Goal: Task Accomplishment & Management: Manage account settings

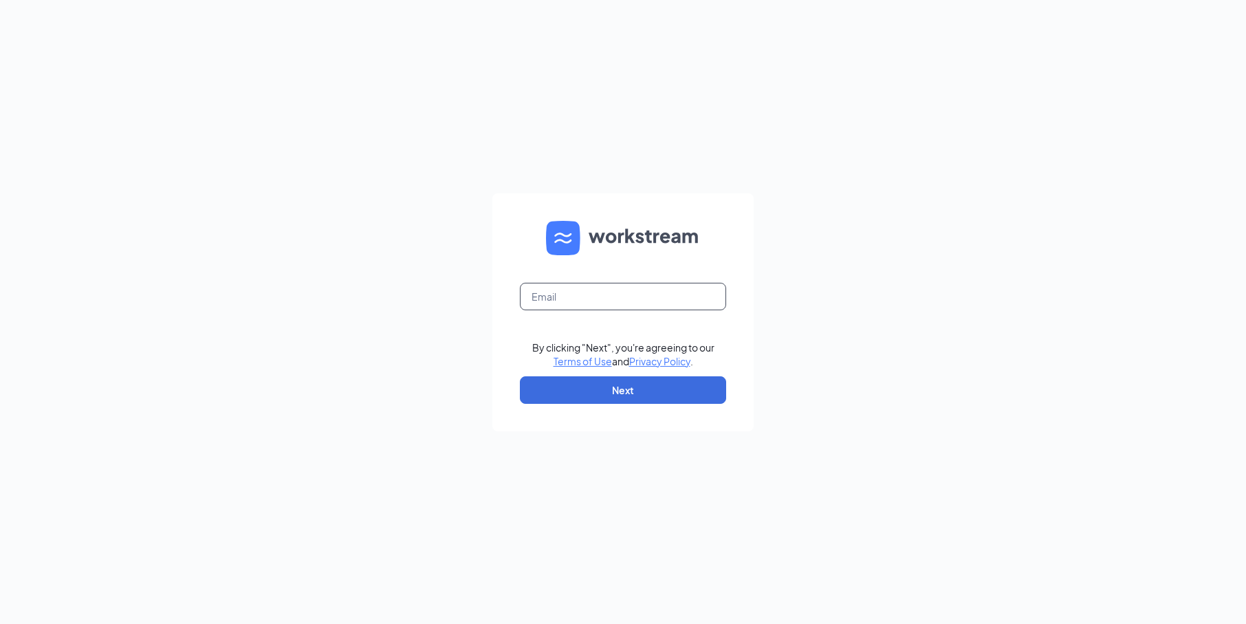
click at [587, 294] on input "text" at bounding box center [623, 296] width 206 height 27
type input "5690@internal-email.com"
click at [622, 389] on button "Next" at bounding box center [623, 389] width 206 height 27
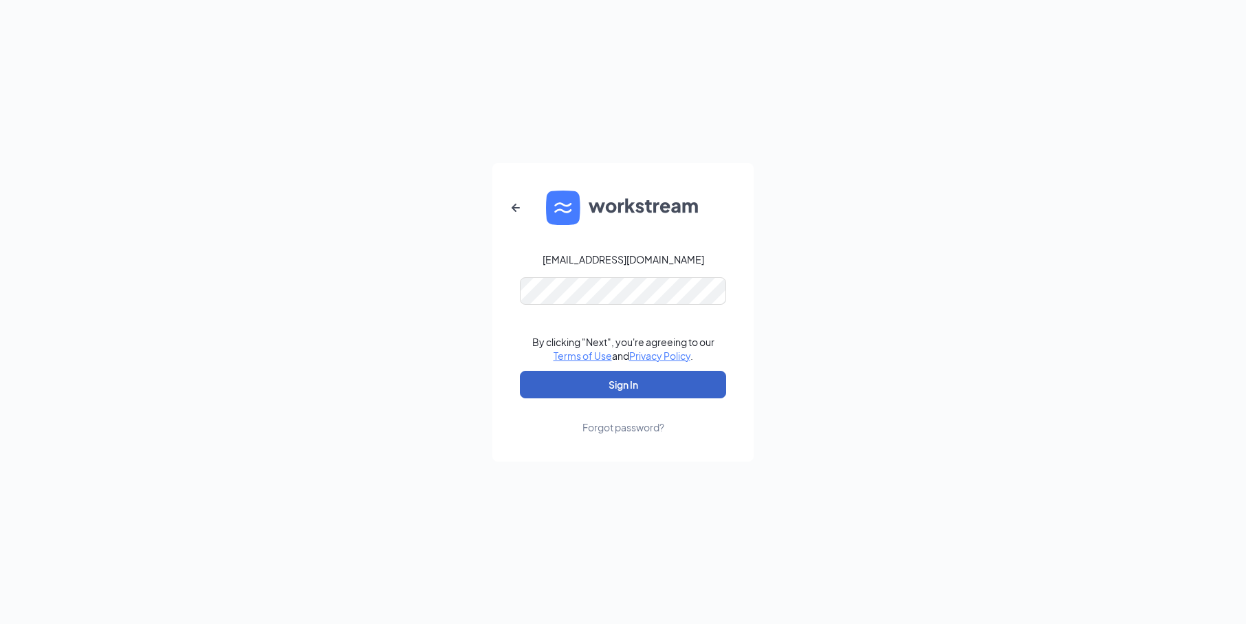
click at [640, 375] on button "Sign In" at bounding box center [623, 384] width 206 height 27
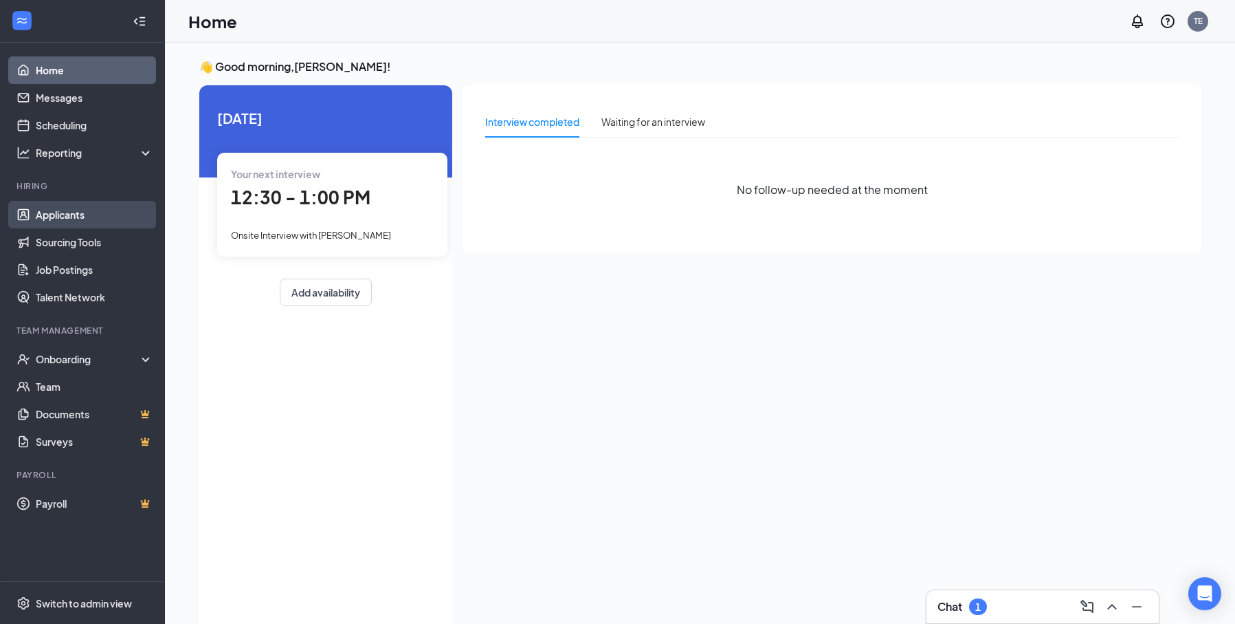
click at [80, 206] on link "Applicants" at bounding box center [95, 214] width 118 height 27
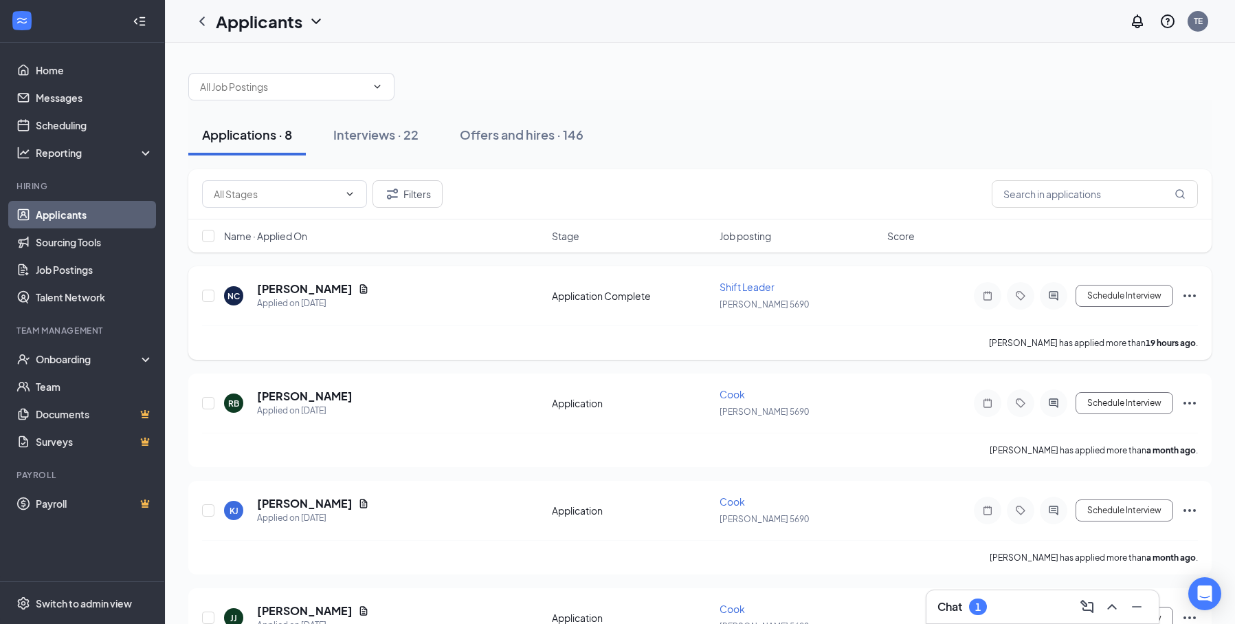
click at [1186, 293] on icon "Ellipses" at bounding box center [1190, 295] width 16 height 16
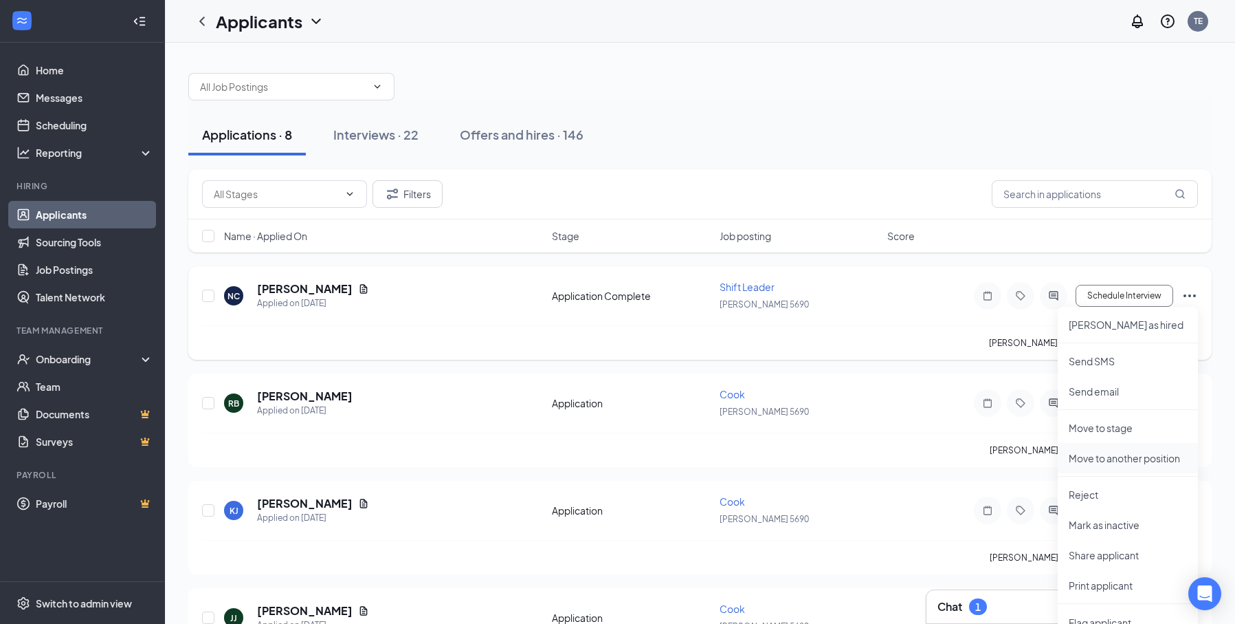
click at [1116, 455] on p "Move to another position" at bounding box center [1128, 458] width 118 height 14
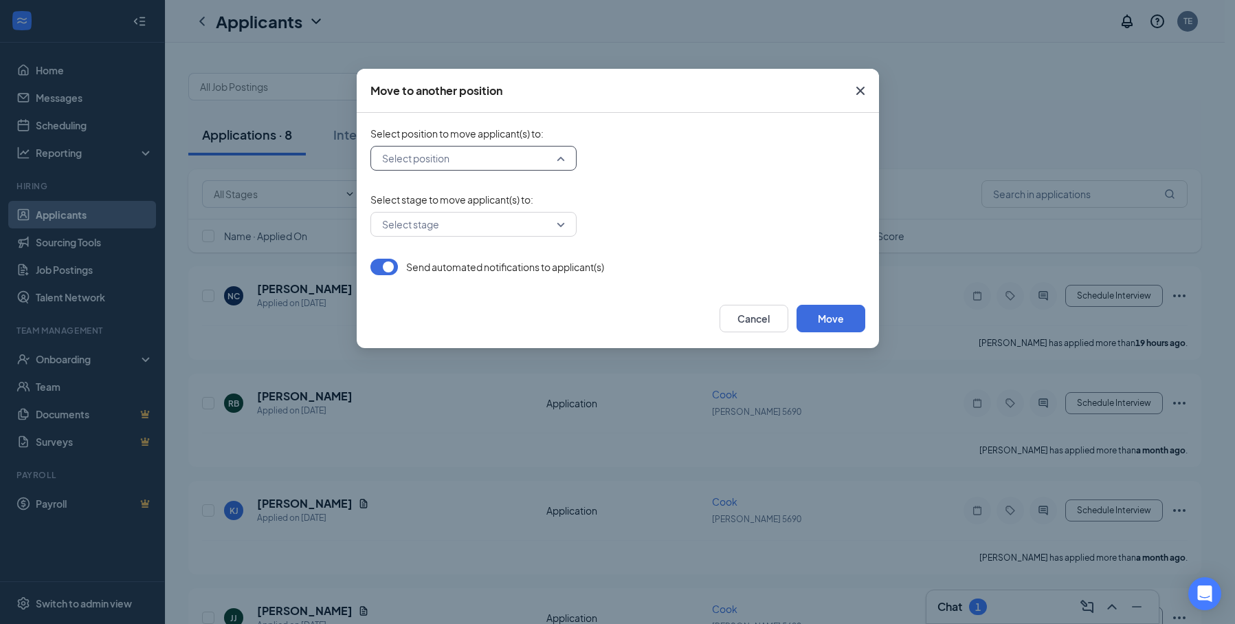
click at [556, 158] on input "search" at bounding box center [469, 157] width 180 height 23
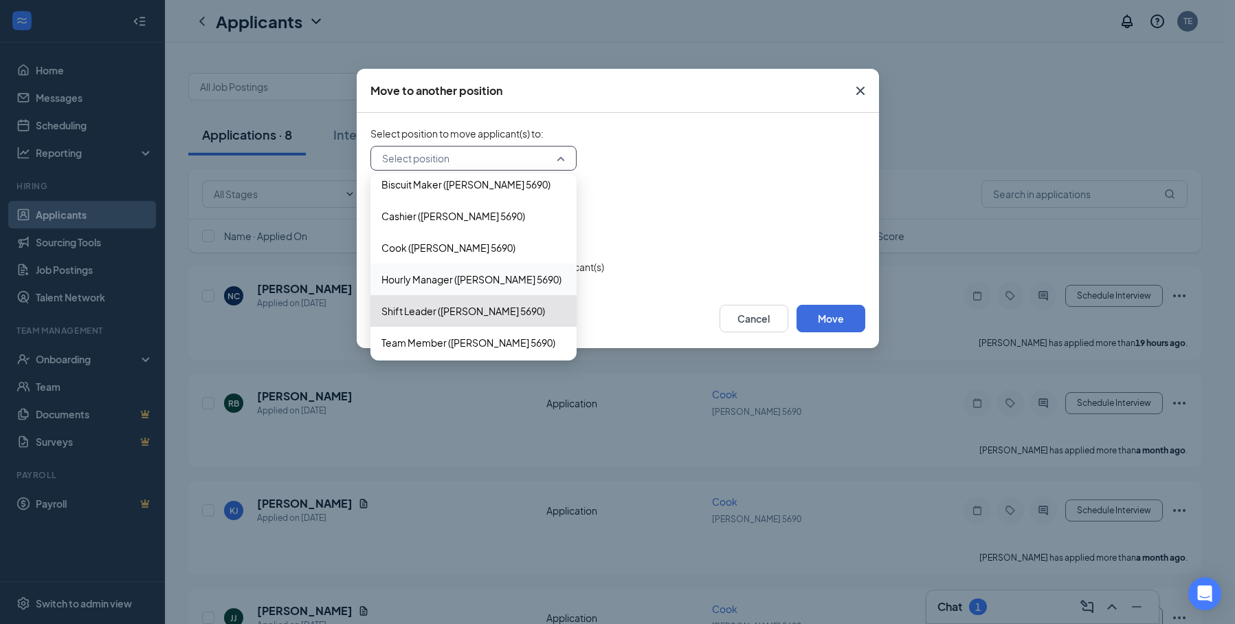
scroll to position [14, 0]
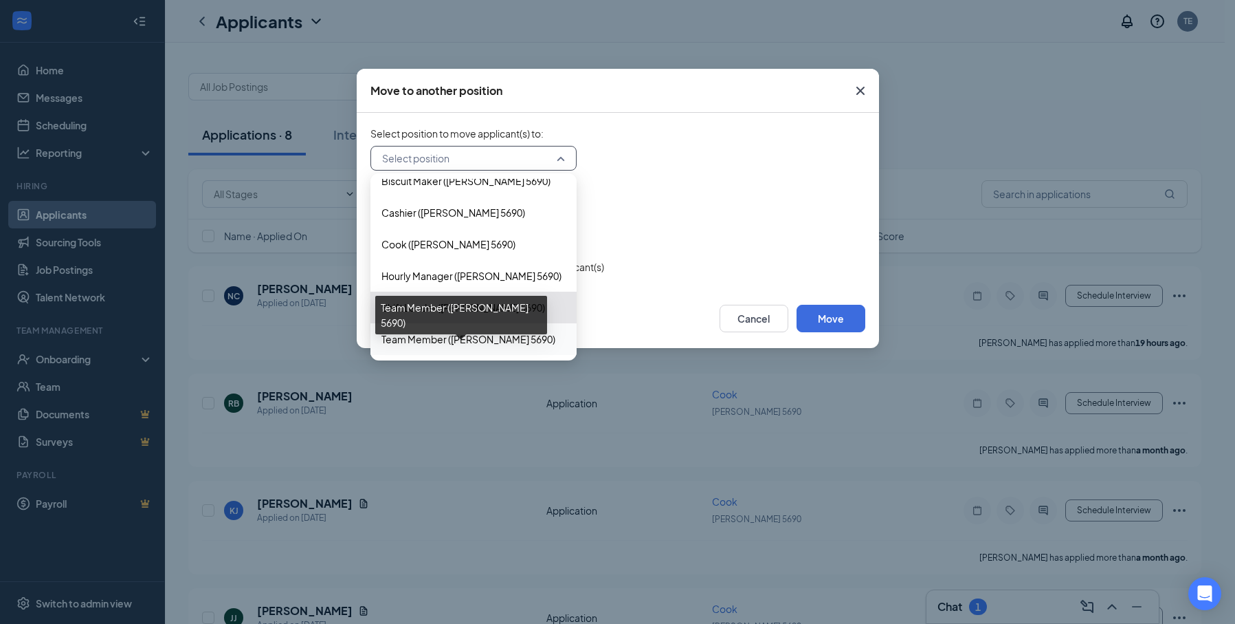
click at [482, 341] on span "Team Member ([PERSON_NAME] 5690)" at bounding box center [469, 338] width 174 height 15
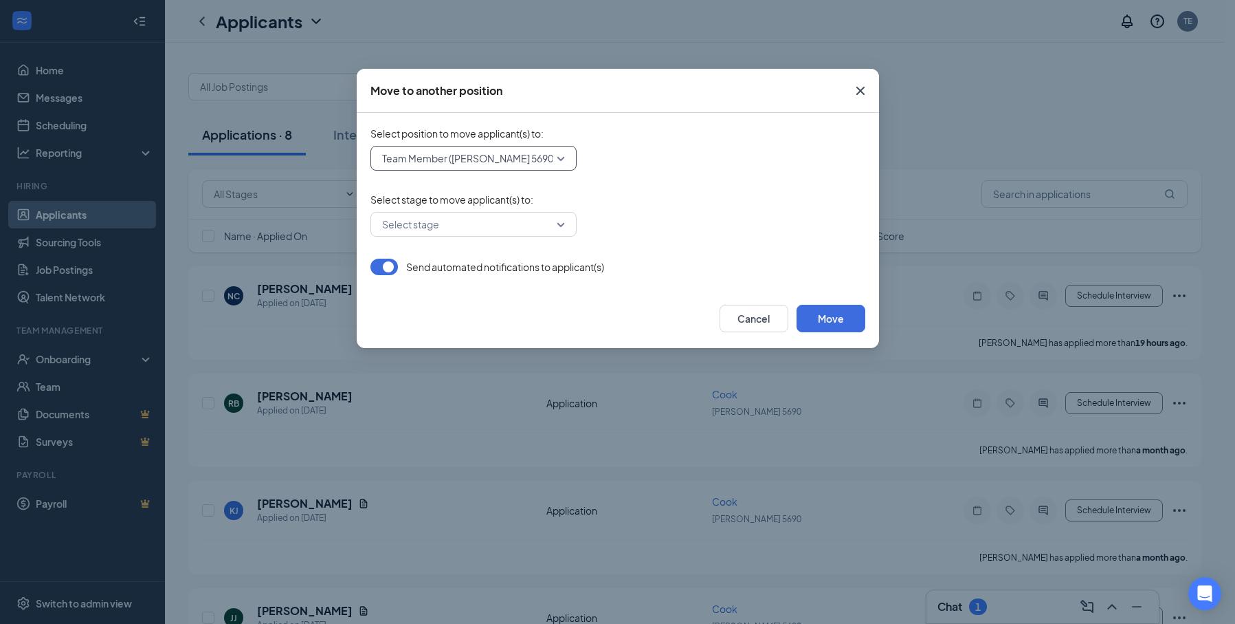
click at [566, 225] on div "Select stage" at bounding box center [474, 224] width 206 height 25
click at [497, 300] on div "Onsite Interview" at bounding box center [474, 292] width 206 height 32
click at [522, 228] on span "Onsite Interview" at bounding box center [467, 224] width 170 height 21
click at [483, 321] on span "Hiring Complete" at bounding box center [474, 325] width 184 height 15
click at [836, 317] on button "Move" at bounding box center [831, 318] width 69 height 27
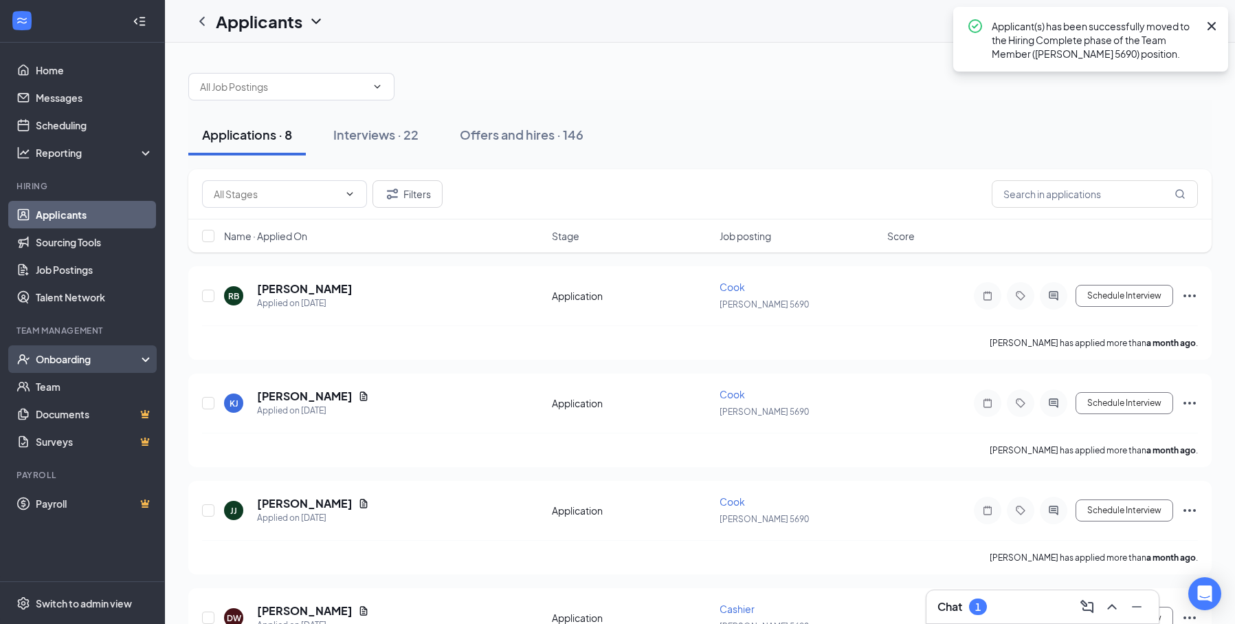
click at [105, 368] on div "Onboarding" at bounding box center [82, 358] width 165 height 27
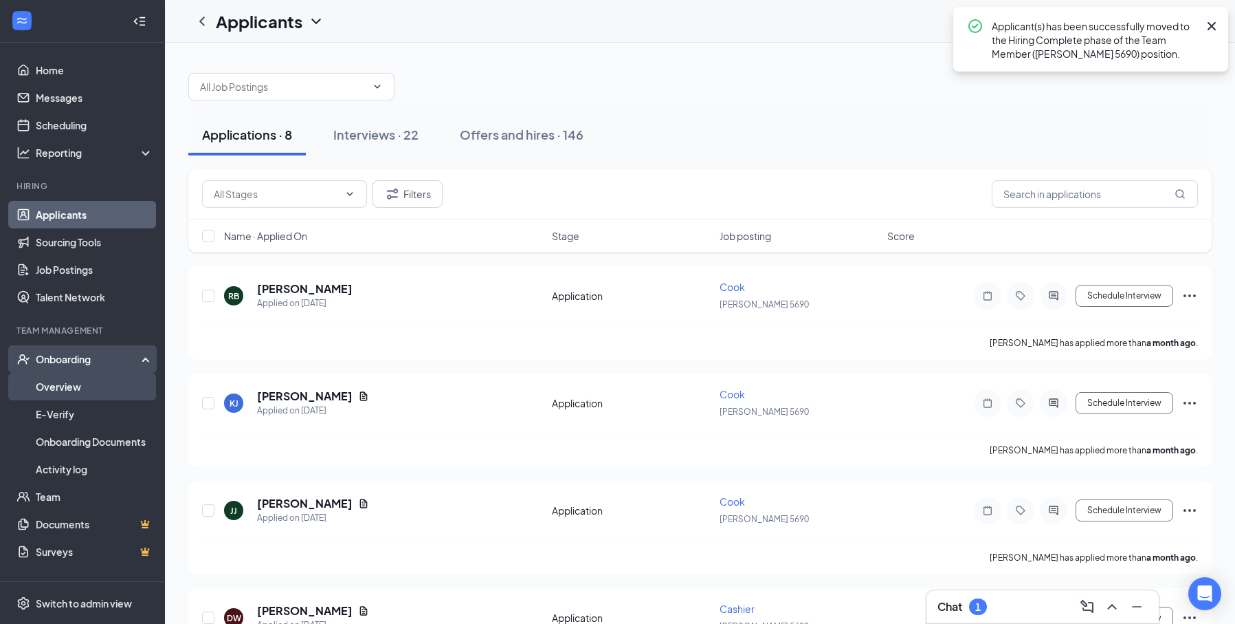
click at [98, 395] on link "Overview" at bounding box center [95, 386] width 118 height 27
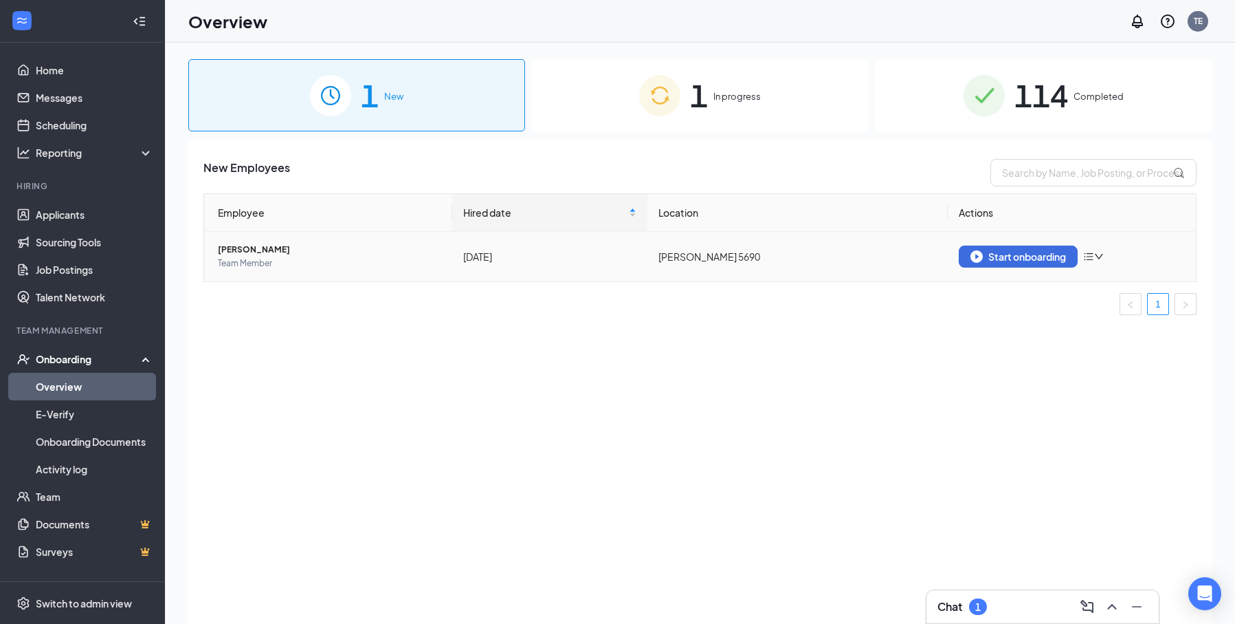
click at [1088, 254] on icon "bars" at bounding box center [1088, 256] width 11 height 11
click at [1030, 288] on div "Remove from onboarding" at bounding box center [1023, 285] width 148 height 14
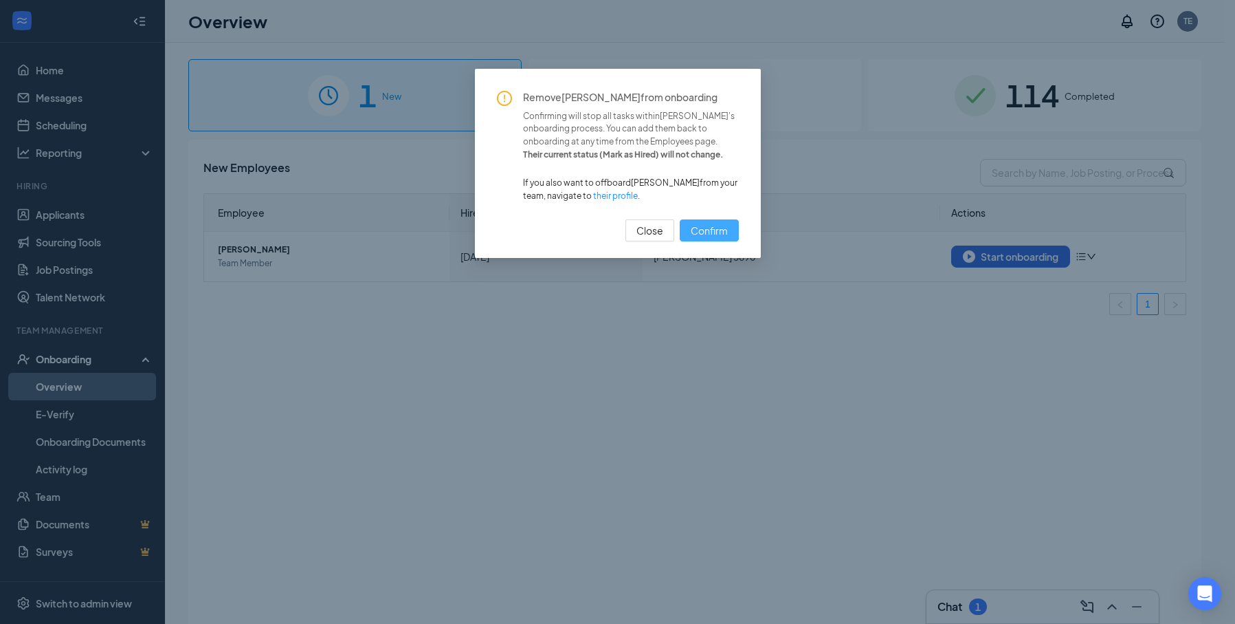
click at [715, 237] on span "Confirm" at bounding box center [709, 230] width 37 height 15
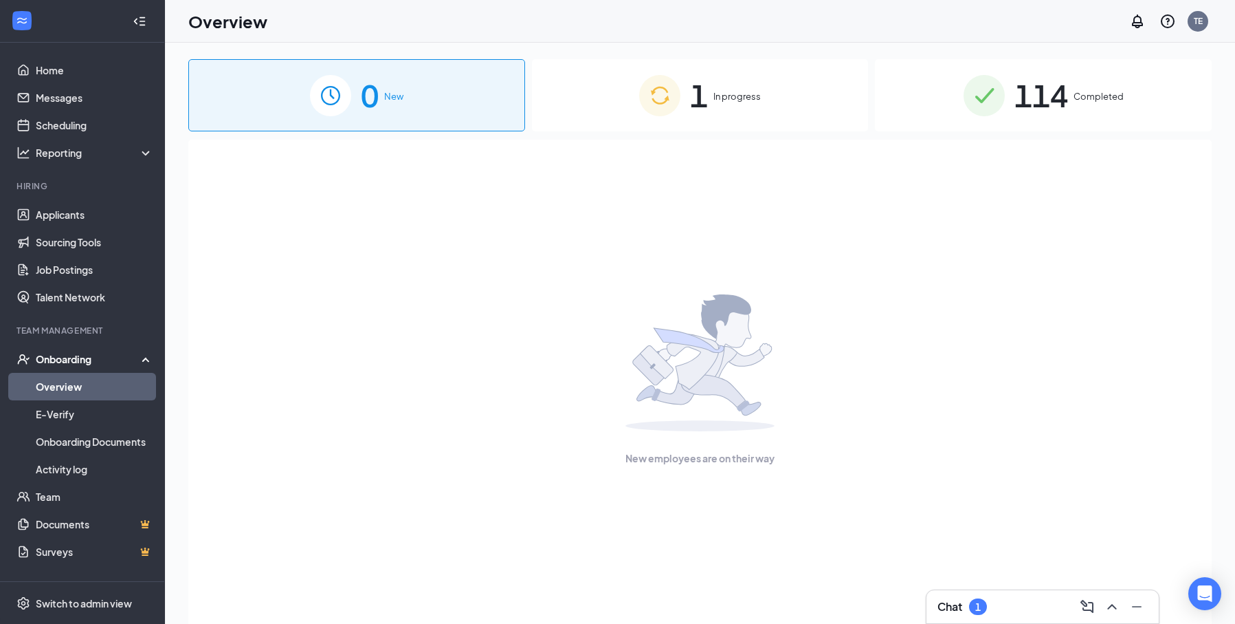
click at [740, 98] on span "In progress" at bounding box center [737, 96] width 47 height 14
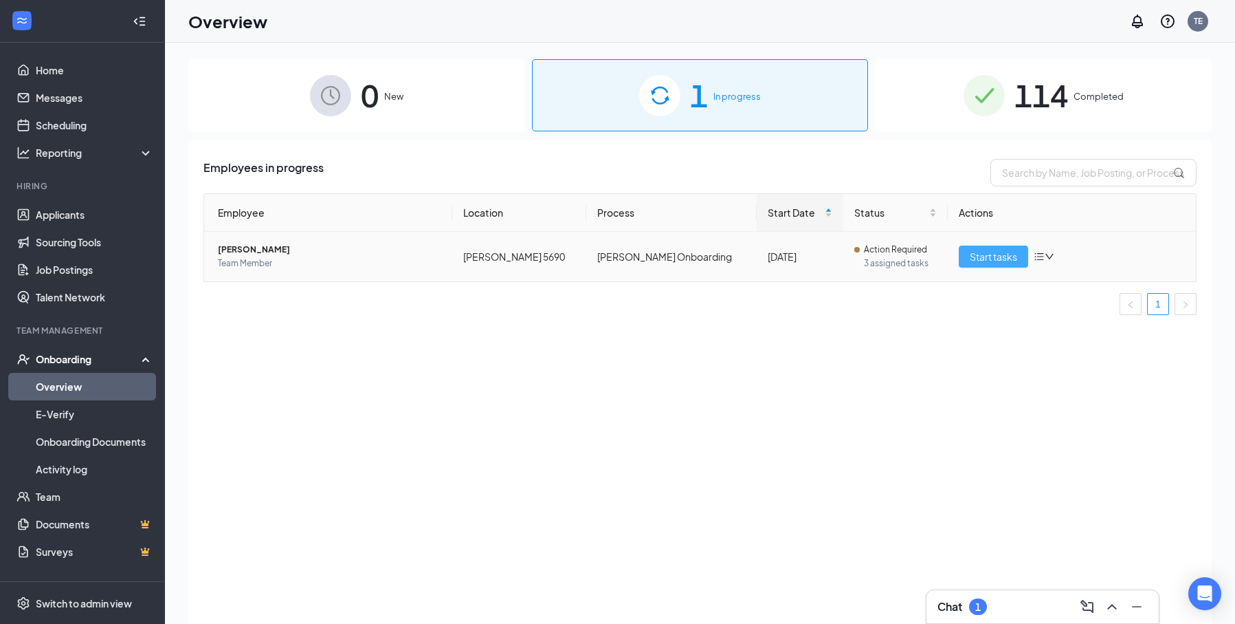
click at [967, 259] on button "Start tasks" at bounding box center [993, 256] width 69 height 22
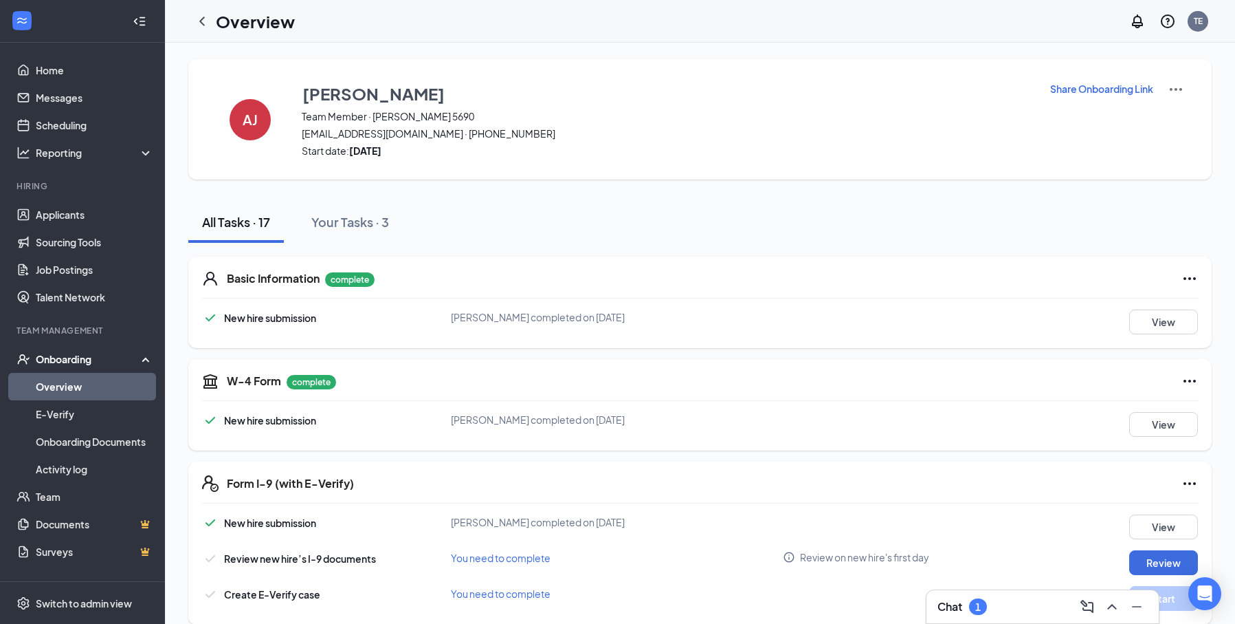
click at [1102, 88] on p "Share Onboarding Link" at bounding box center [1101, 89] width 103 height 14
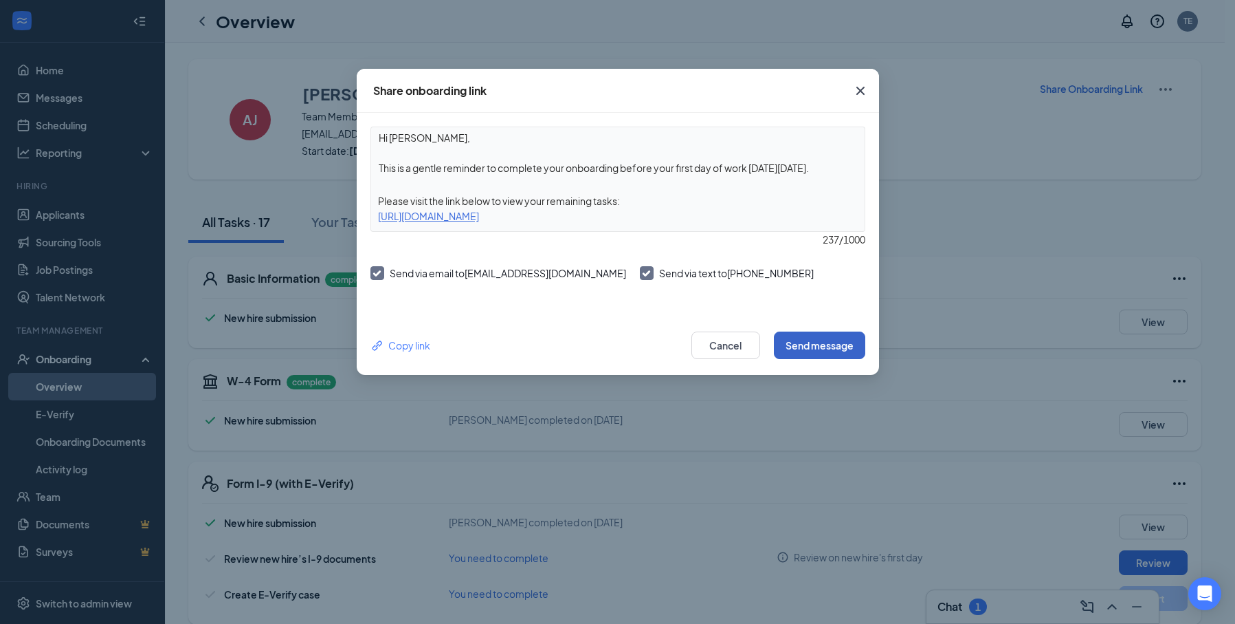
click at [801, 350] on button "Send message" at bounding box center [819, 344] width 91 height 27
